Goal: Transaction & Acquisition: Book appointment/travel/reservation

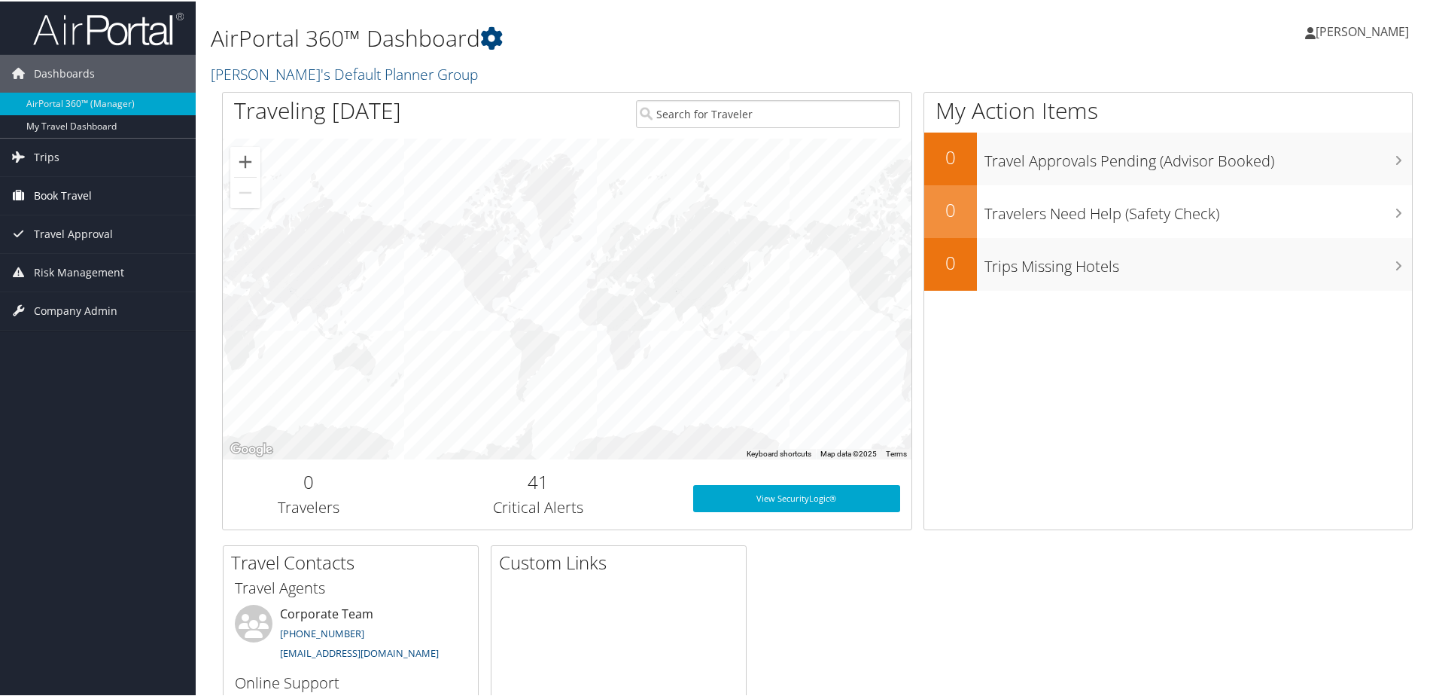
click at [41, 199] on span "Book Travel" at bounding box center [63, 194] width 58 height 38
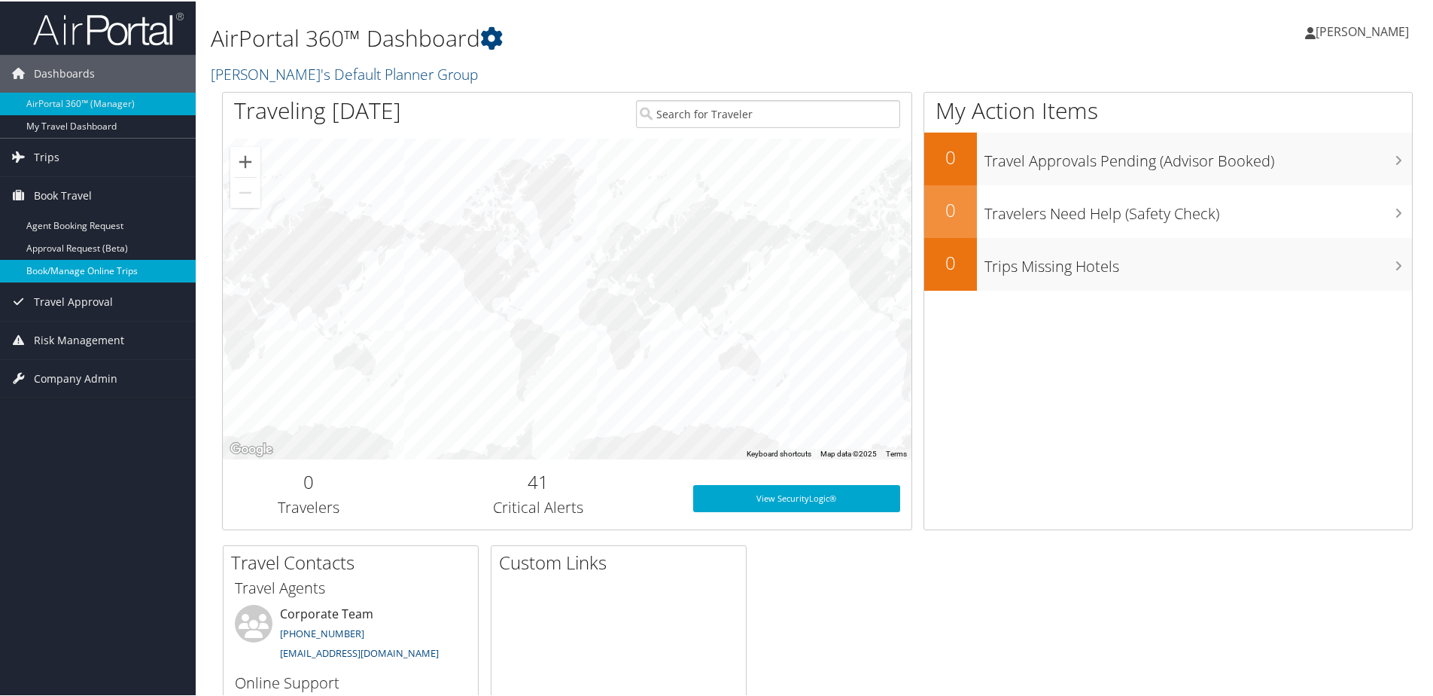
click at [43, 265] on link "Book/Manage Online Trips" at bounding box center [98, 269] width 196 height 23
